Goal: Information Seeking & Learning: Learn about a topic

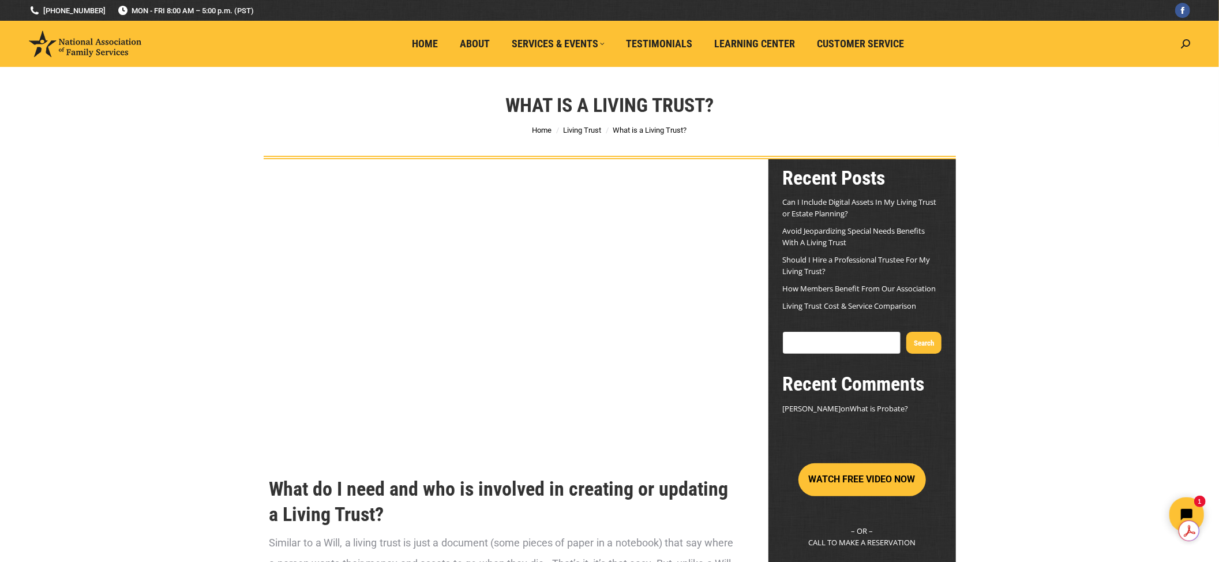
scroll to position [77, 0]
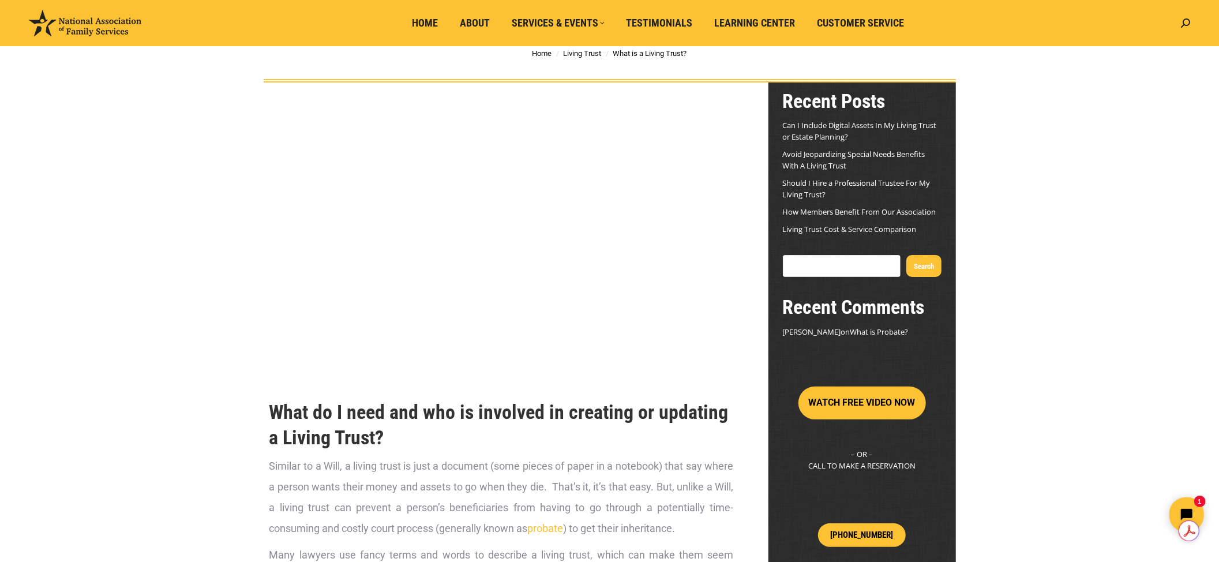
click at [832, 134] on link "Can I Include Digital Assets In My Living Trust or Estate Planning?" at bounding box center [860, 131] width 154 height 22
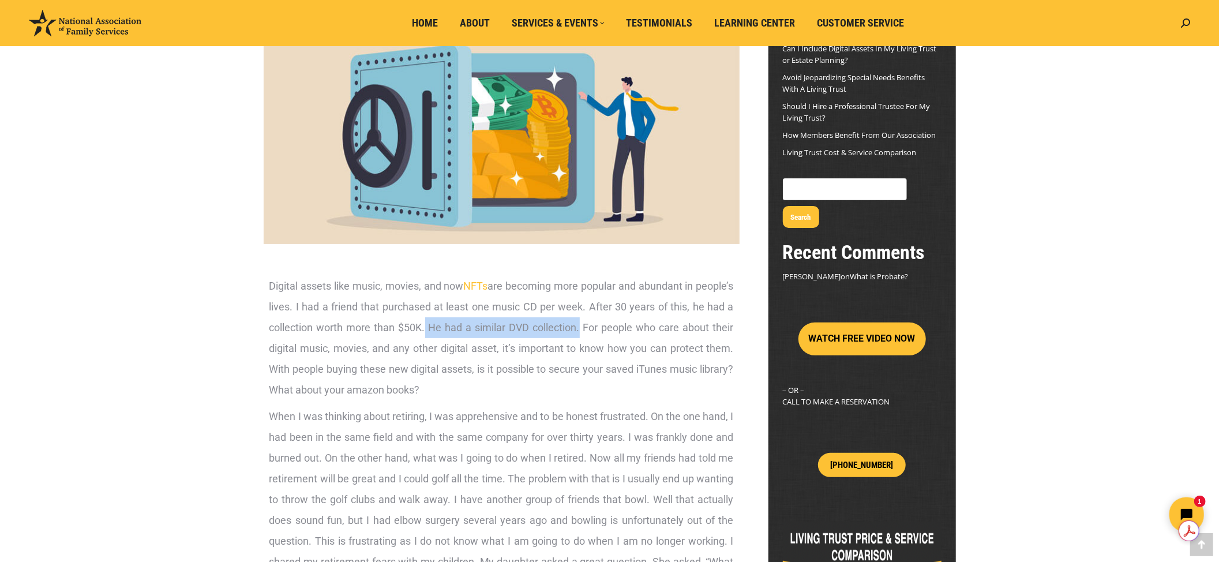
drag, startPoint x: 448, startPoint y: 327, endPoint x: 602, endPoint y: 327, distance: 154.7
click at [602, 327] on span "Digital assets like music, movies, and now NFTs are becoming more popular and a…" at bounding box center [501, 338] width 465 height 116
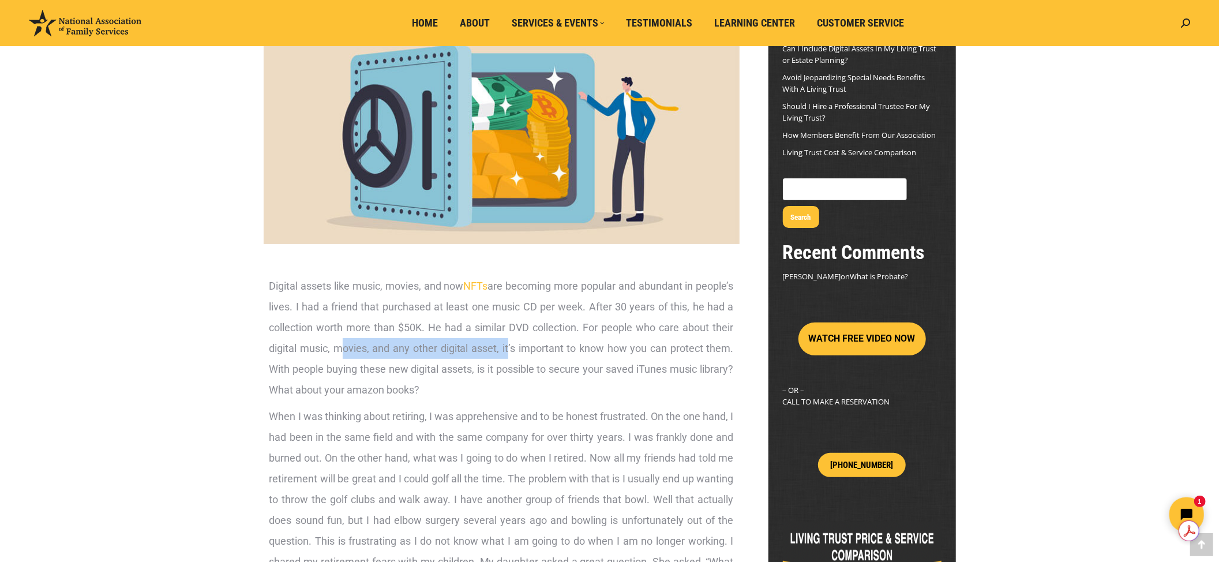
drag, startPoint x: 362, startPoint y: 349, endPoint x: 531, endPoint y: 349, distance: 169.1
click at [531, 349] on span "Digital assets like music, movies, and now NFTs are becoming more popular and a…" at bounding box center [501, 338] width 465 height 116
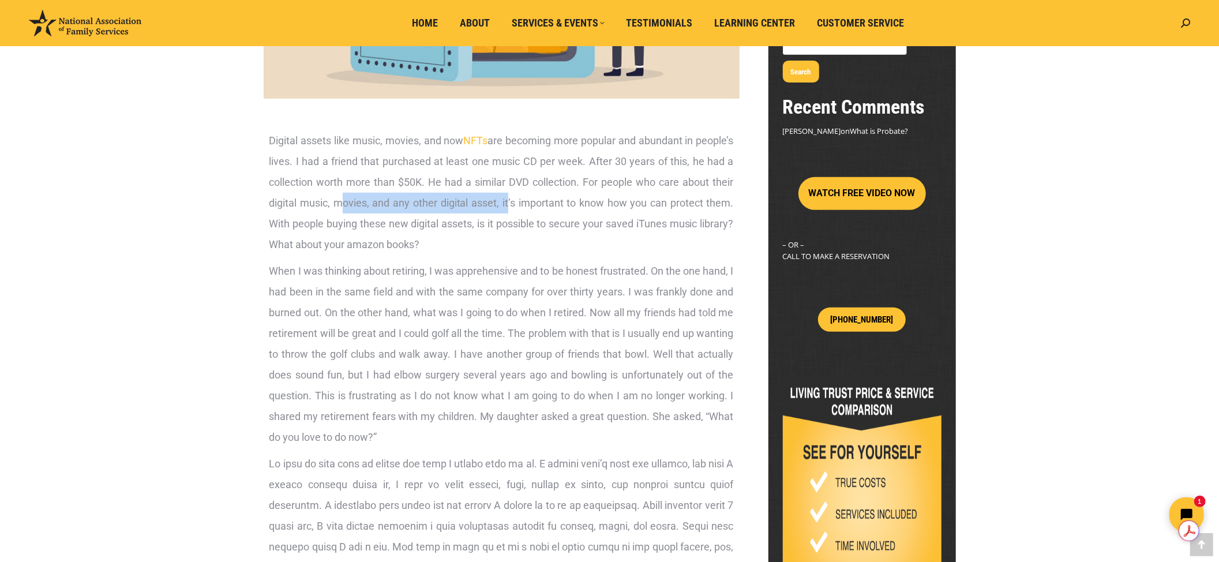
scroll to position [308, 0]
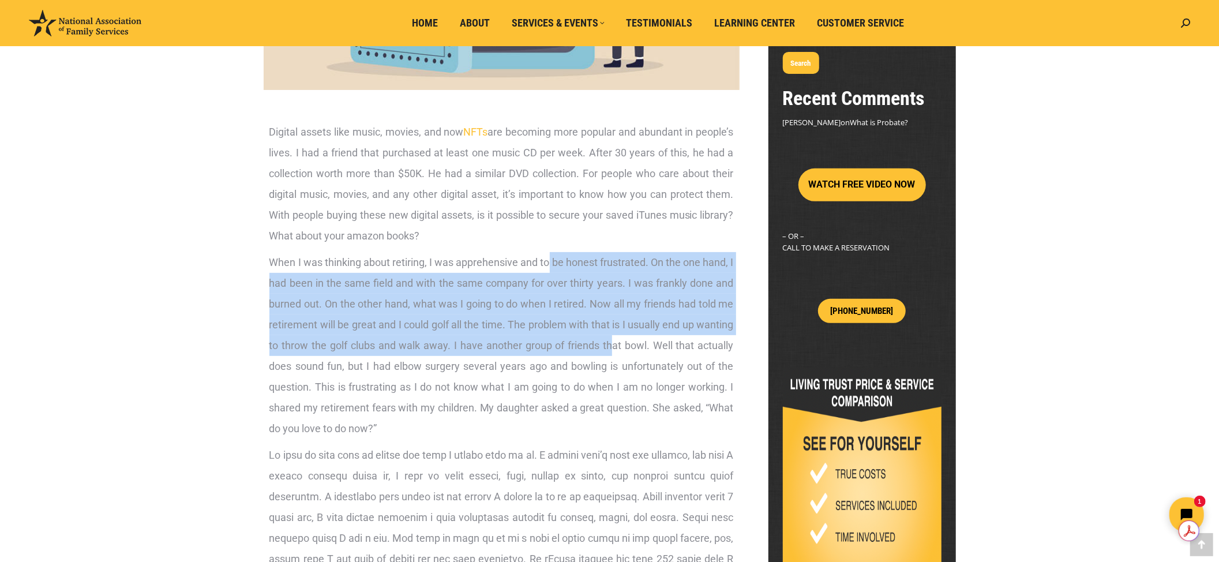
drag, startPoint x: 553, startPoint y: 262, endPoint x: 612, endPoint y: 344, distance: 101.2
click at [612, 344] on span "When I was thinking about retiring, I was apprehensive and to be honest frustra…" at bounding box center [501, 345] width 465 height 178
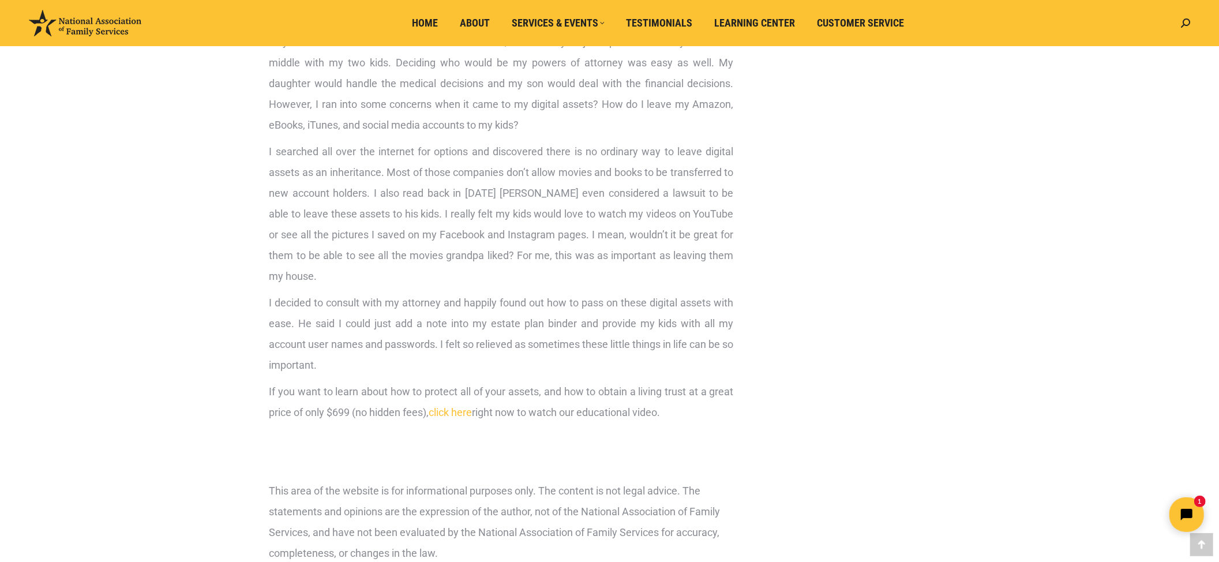
scroll to position [1308, 0]
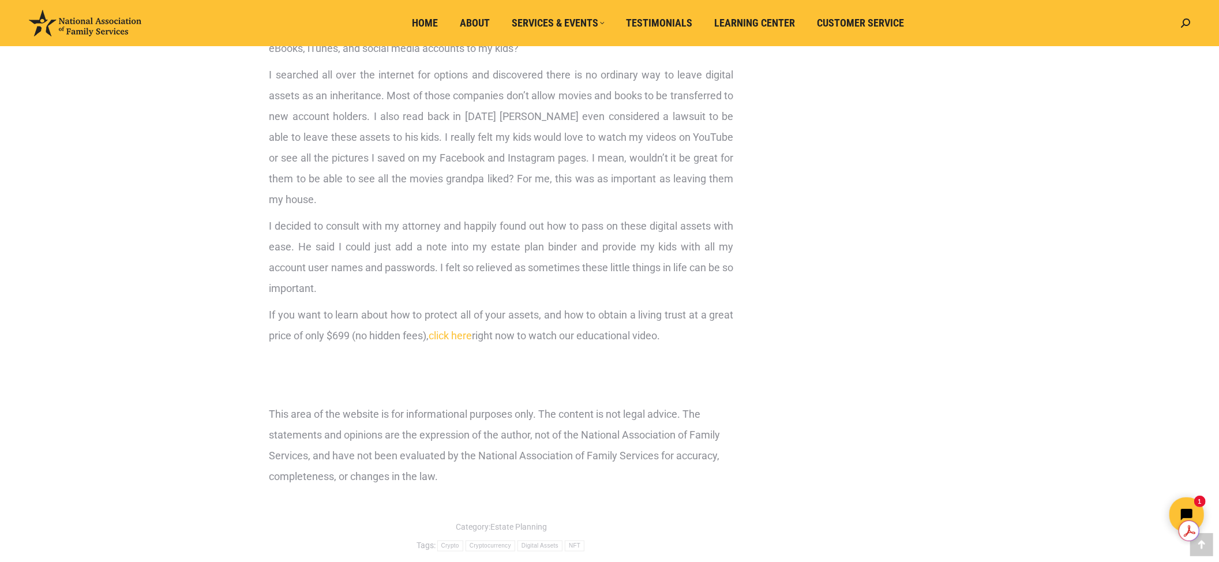
drag, startPoint x: 458, startPoint y: 335, endPoint x: 473, endPoint y: 344, distance: 17.6
click at [458, 335] on link "click here" at bounding box center [450, 336] width 43 height 12
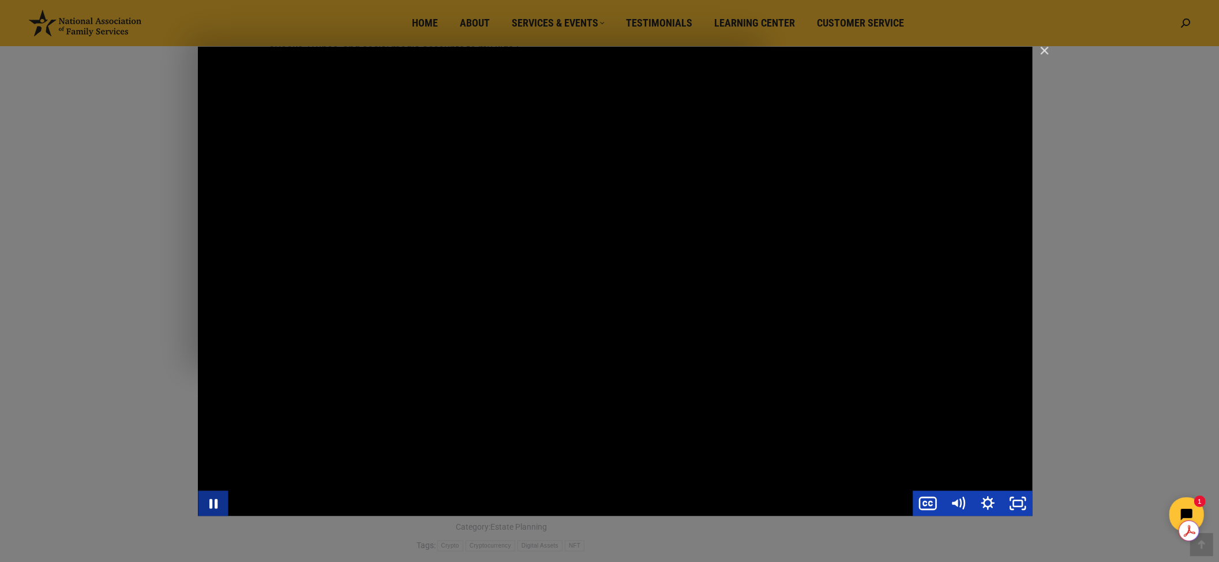
click at [205, 506] on icon "Pause" at bounding box center [213, 503] width 30 height 25
click at [208, 504] on icon "Play Video" at bounding box center [214, 503] width 36 height 31
click at [206, 502] on icon "Pause" at bounding box center [213, 503] width 30 height 25
click at [1143, 448] on div at bounding box center [615, 27] width 1231 height 2671
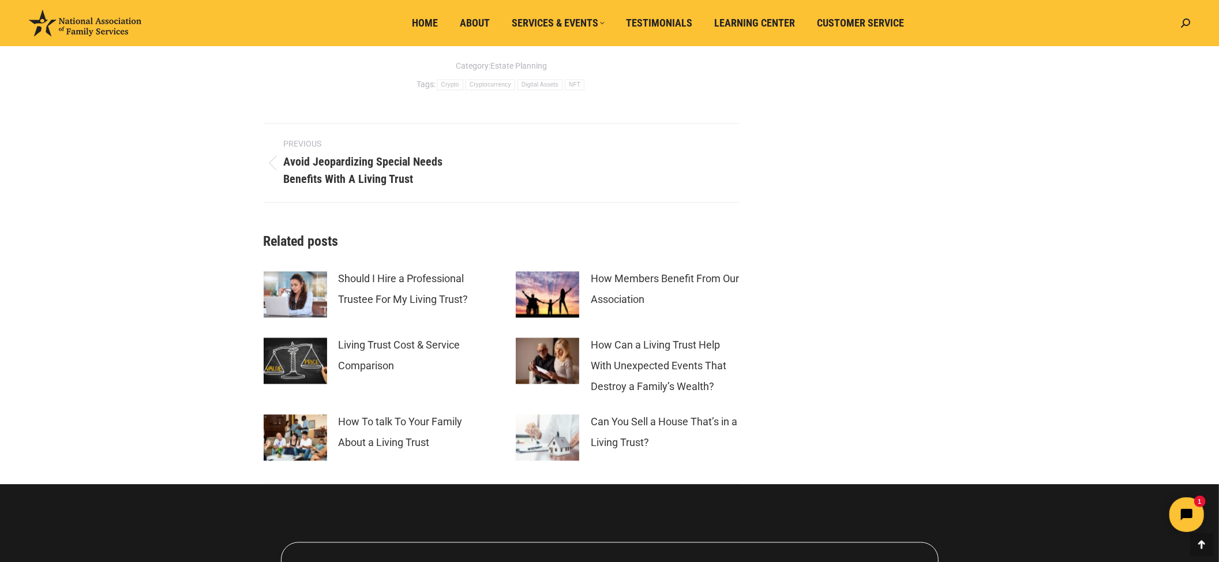
scroll to position [1769, 0]
click at [407, 305] on link "Should I Hire a Professional Trustee For My Living Trust?" at bounding box center [413, 289] width 149 height 42
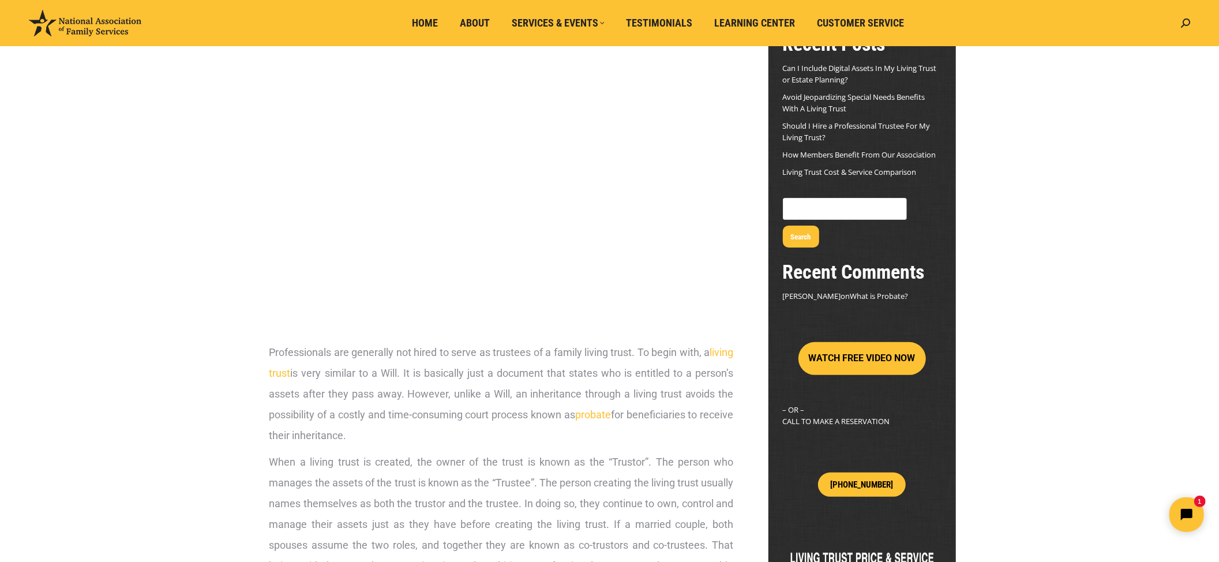
scroll to position [154, 0]
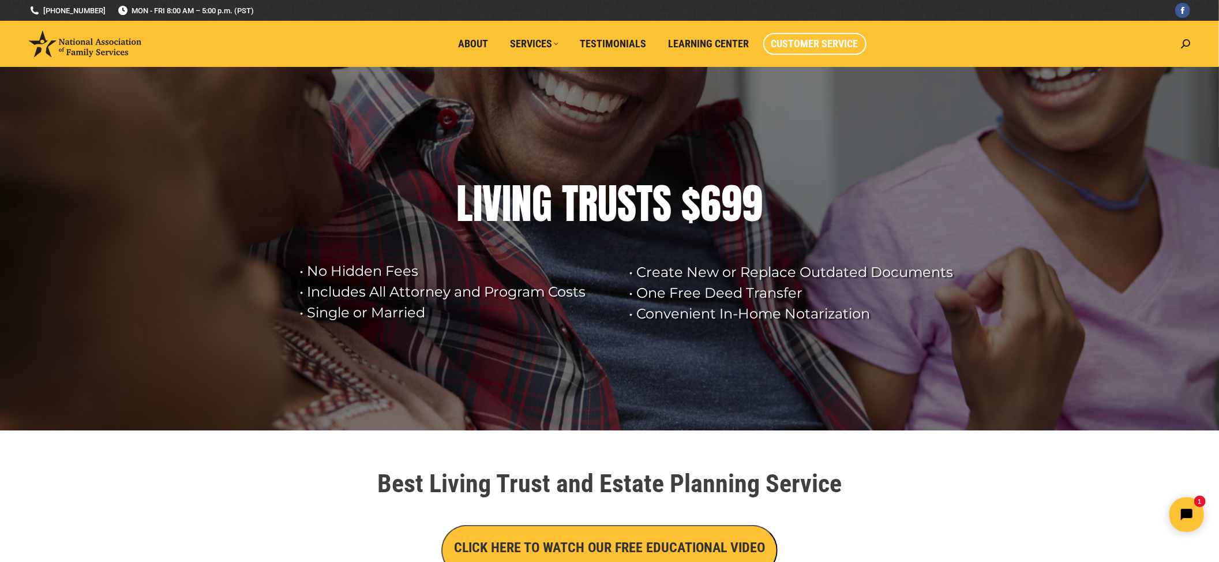
click at [788, 42] on span "Customer Service" at bounding box center [815, 44] width 87 height 13
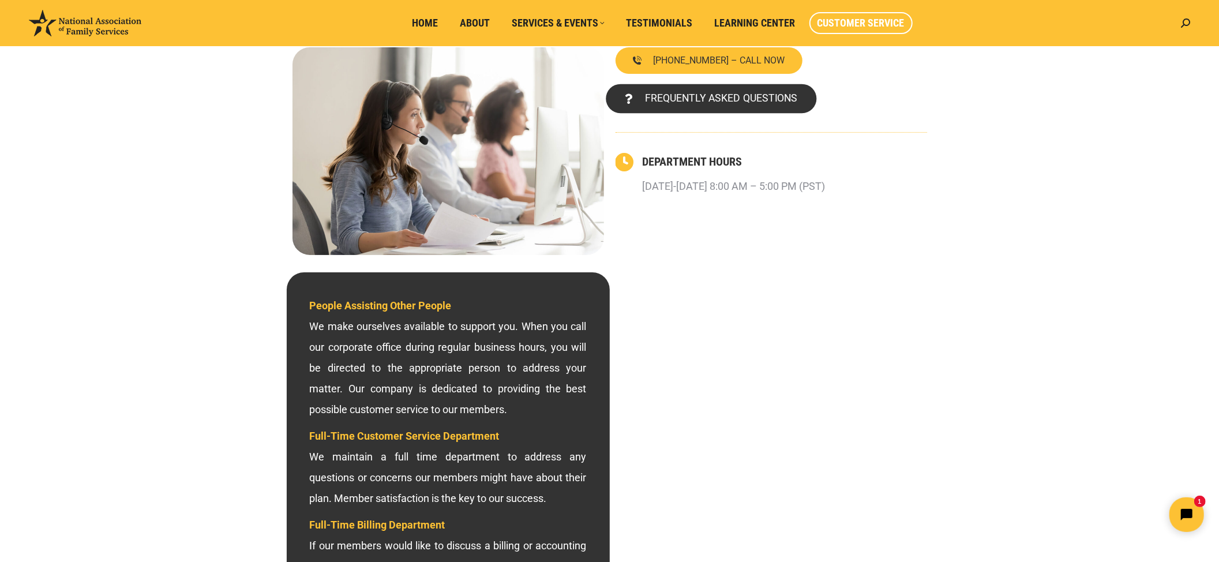
scroll to position [154, 0]
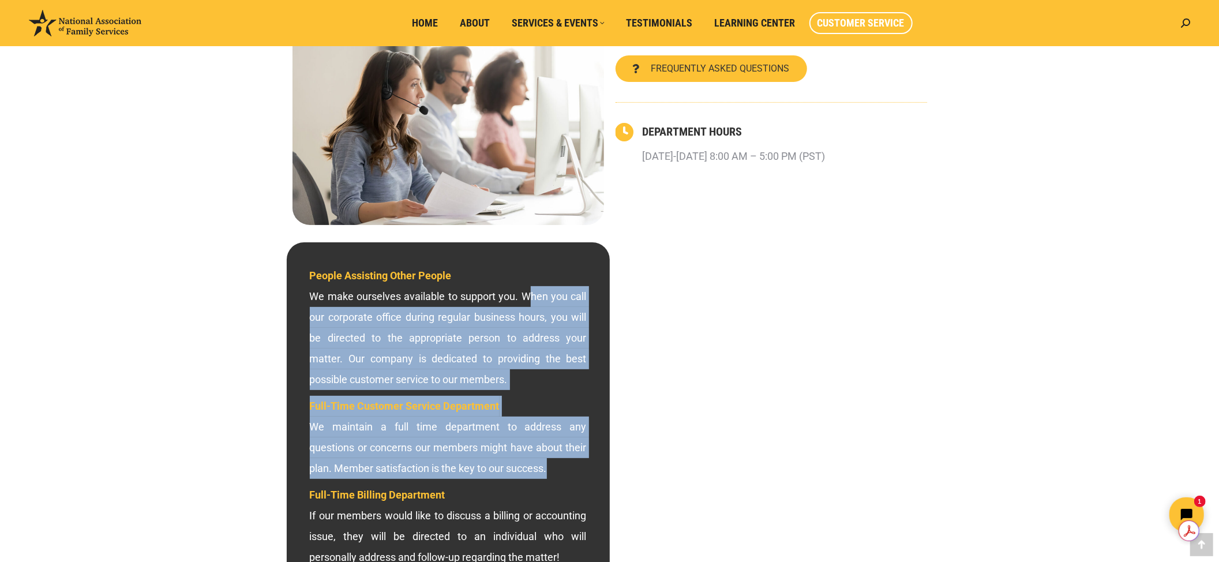
drag, startPoint x: 527, startPoint y: 294, endPoint x: 566, endPoint y: 471, distance: 181.3
click at [566, 471] on div "People Assisting Other People We make ourselves available to support you. When …" at bounding box center [448, 416] width 277 height 302
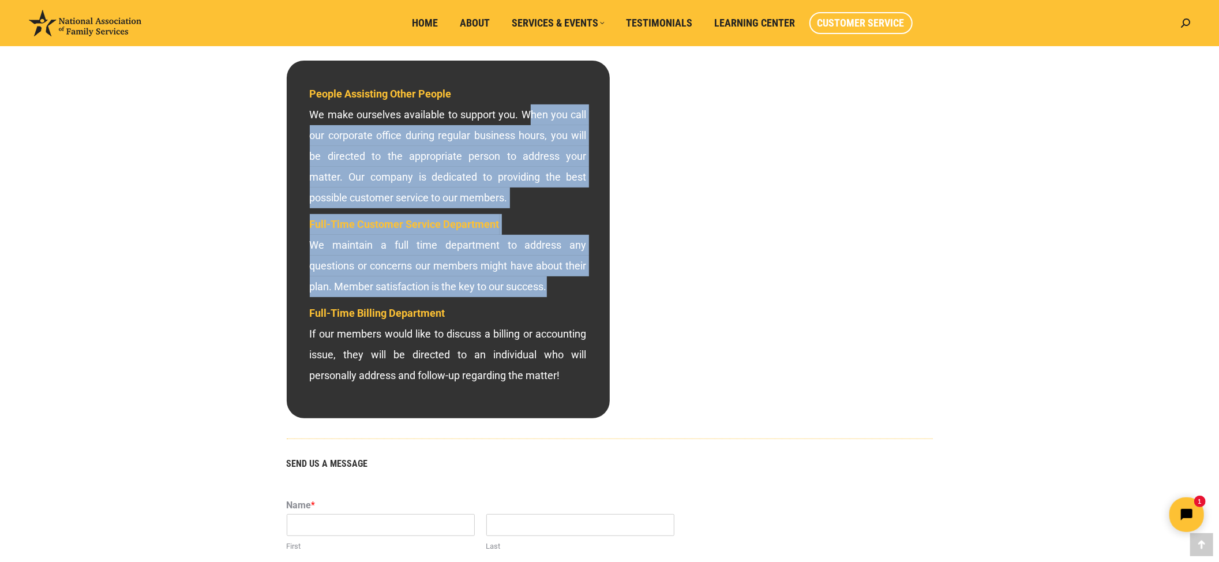
scroll to position [308, 0]
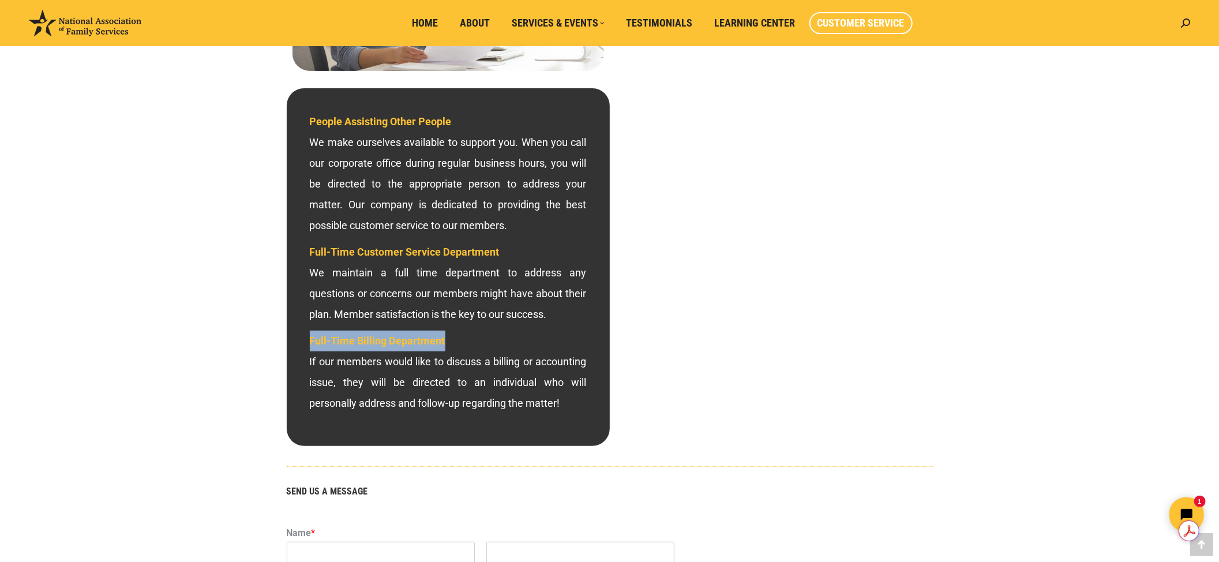
drag, startPoint x: 310, startPoint y: 342, endPoint x: 476, endPoint y: 349, distance: 166.3
click at [476, 349] on p "Full-Time Billing Department If our members would like to discuss a billing or …" at bounding box center [448, 372] width 277 height 83
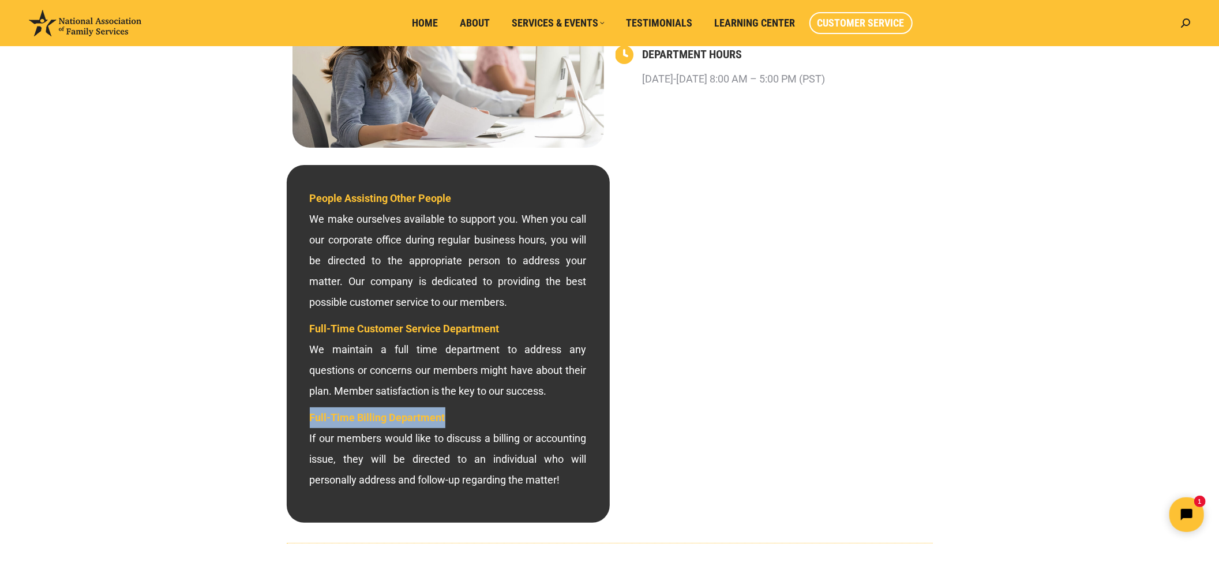
scroll to position [0, 0]
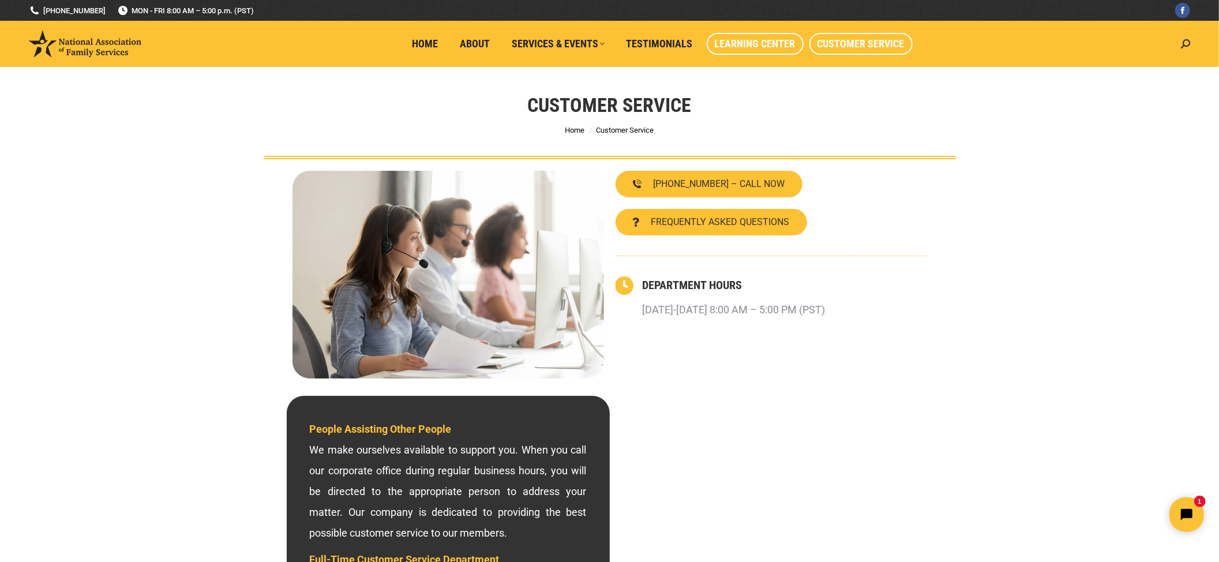
click at [755, 42] on span "Learning Center" at bounding box center [755, 44] width 81 height 13
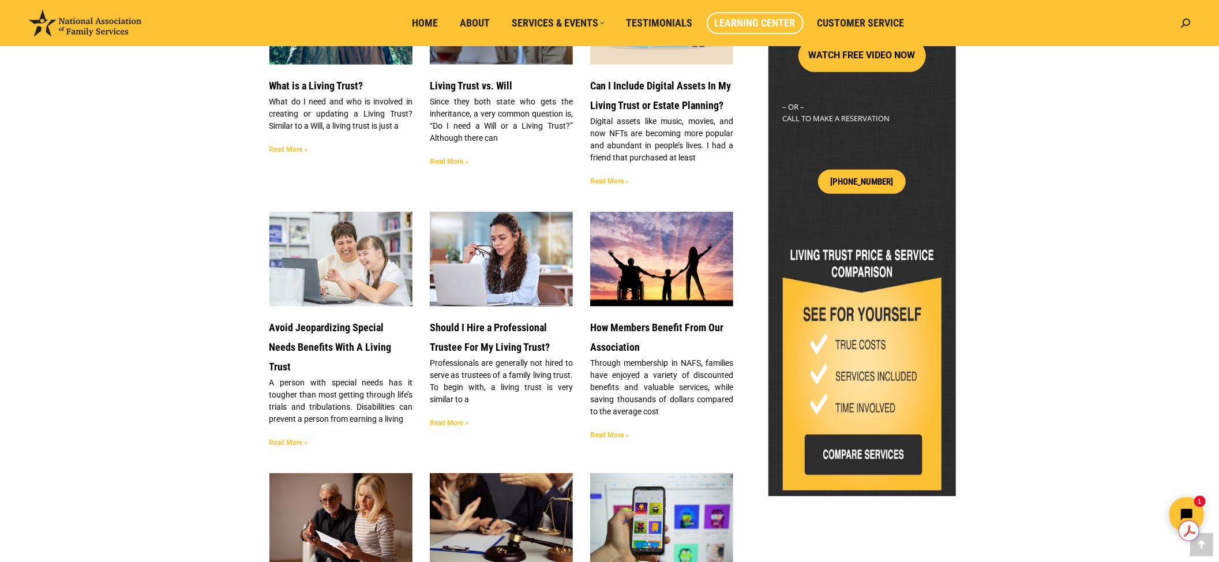
scroll to position [462, 0]
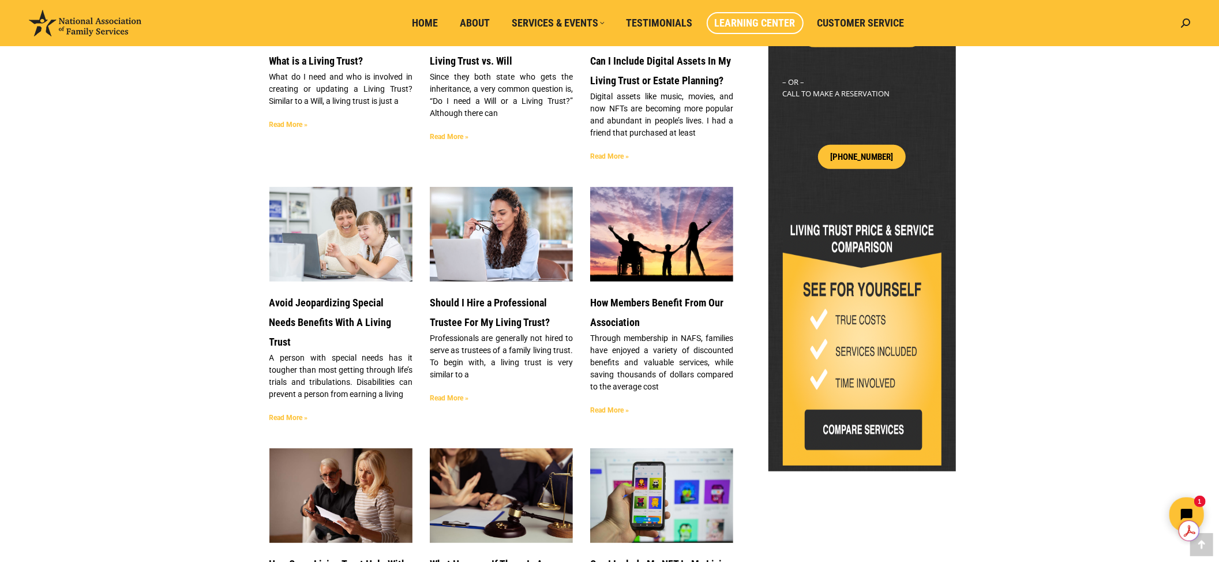
click at [604, 409] on link "Read More »" at bounding box center [609, 410] width 39 height 8
